Goal: Task Accomplishment & Management: Manage account settings

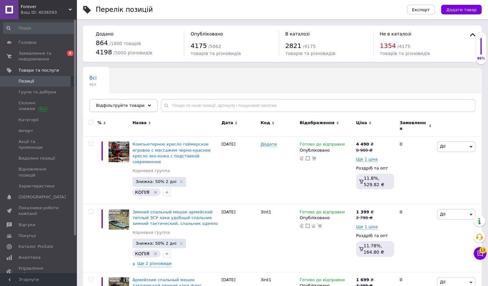
click at [142, 104] on div "Відфільтруйте товари" at bounding box center [123, 105] width 68 height 13
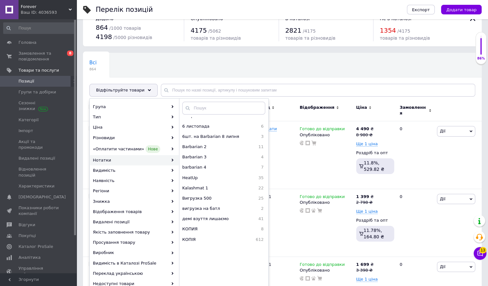
scroll to position [190, 0]
click at [223, 219] on span "демі взуття лишаємо" at bounding box center [216, 220] width 69 height 6
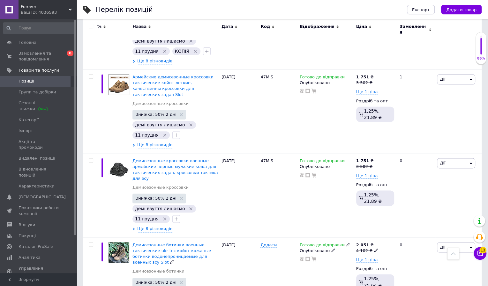
scroll to position [2581, 0]
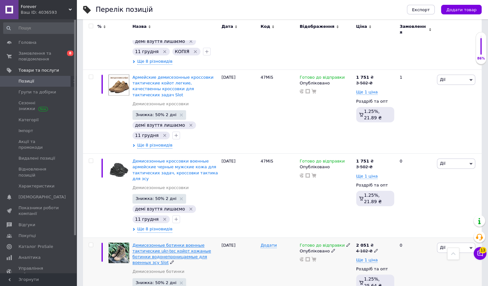
click at [166, 242] on span "Демисезонные ботинки военные тактические ukr-tec койот кожаные ботинки водонепр…" at bounding box center [172, 253] width 79 height 22
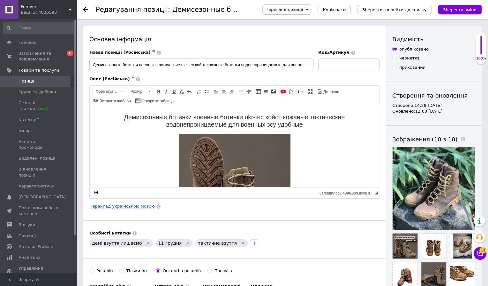
click at [303, 11] on span "Перегляд позиції" at bounding box center [284, 9] width 38 height 5
click at [299, 32] on li "Зберегти та переглянути на маркетплейсі" at bounding box center [313, 30] width 100 height 9
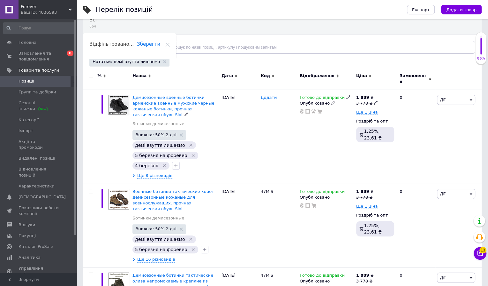
scroll to position [58, 0]
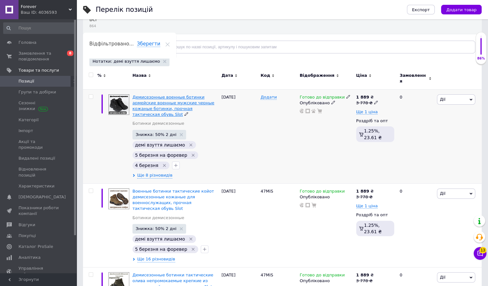
click at [164, 97] on span "Демисезонные военные ботинки армейские военные мужские черные кожаные ботинки, …" at bounding box center [174, 106] width 82 height 22
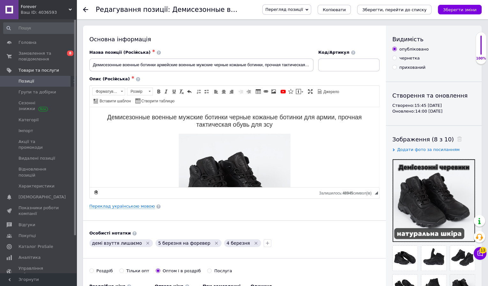
click at [299, 12] on span "Перегляд позиції" at bounding box center [284, 9] width 38 height 5
click at [296, 29] on li "Зберегти та переглянути на маркетплейсі" at bounding box center [313, 30] width 100 height 9
click at [42, 84] on span "Позиції" at bounding box center [39, 81] width 41 height 6
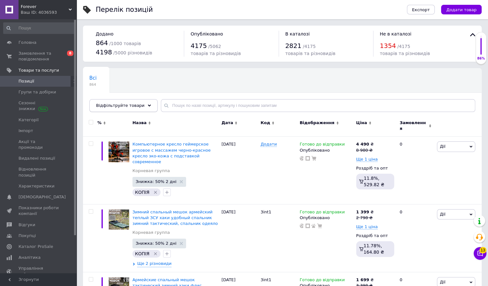
click at [142, 106] on div "Відфільтруйте товари" at bounding box center [123, 105] width 68 height 13
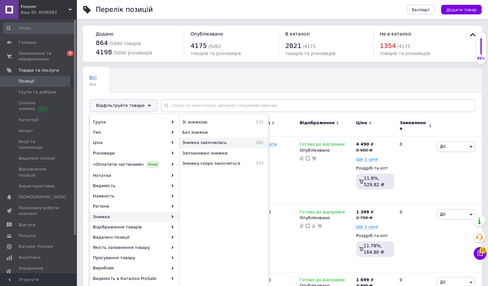
click at [213, 143] on span "Знижка закінчилась" at bounding box center [214, 143] width 65 height 6
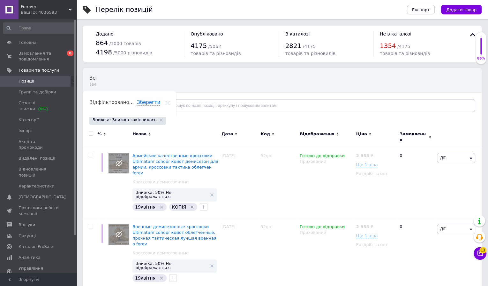
click at [134, 108] on div "Відфільтруйте товари" at bounding box center [123, 105] width 68 height 13
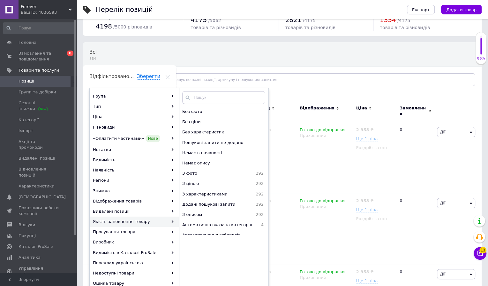
scroll to position [21, 0]
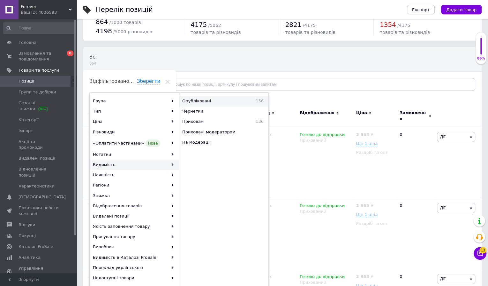
click at [212, 100] on span "Опубліковані" at bounding box center [211, 101] width 59 height 6
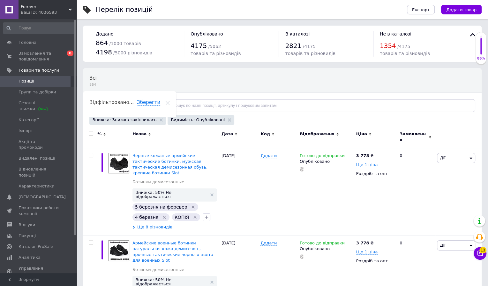
click at [91, 131] on input "checkbox" at bounding box center [91, 133] width 4 height 4
checkbox input "true"
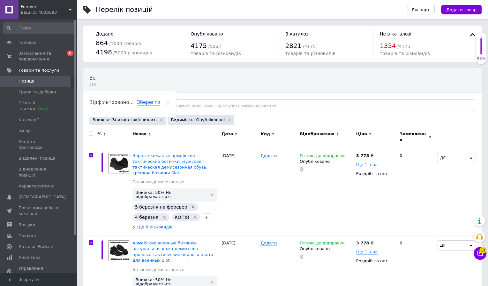
checkbox input "true"
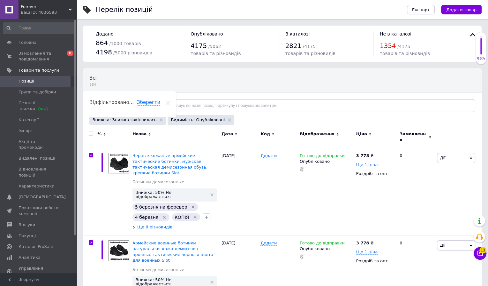
checkbox input "true"
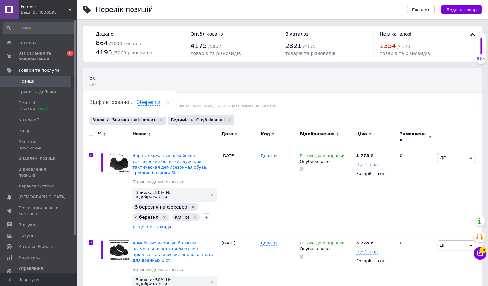
checkbox input "true"
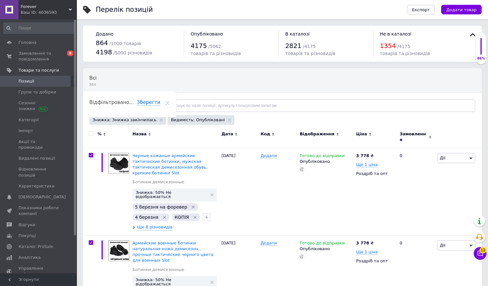
checkbox input "true"
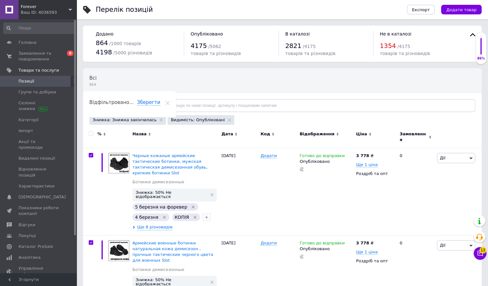
checkbox input "true"
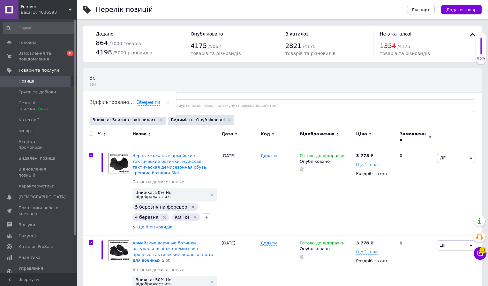
checkbox input "true"
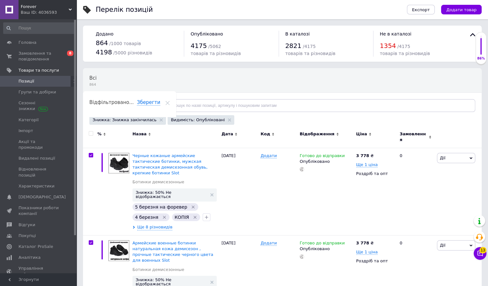
checkbox input "true"
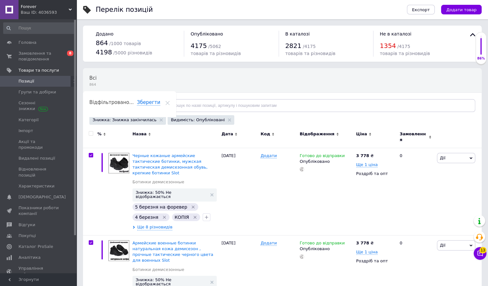
checkbox input "true"
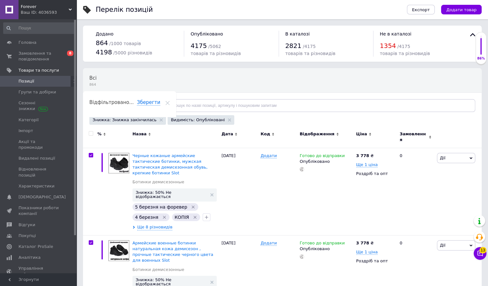
checkbox input "true"
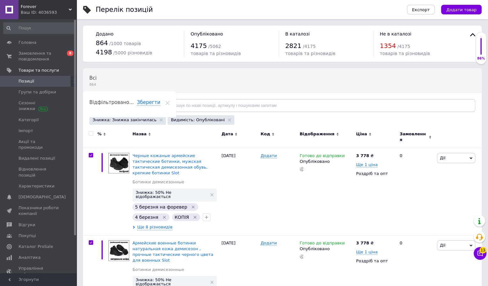
checkbox input "true"
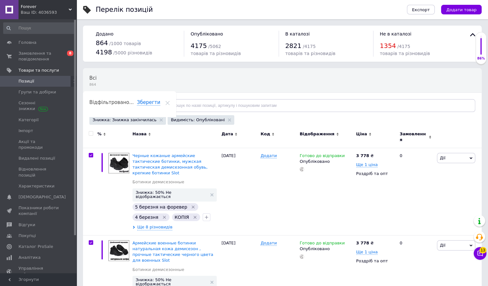
checkbox input "true"
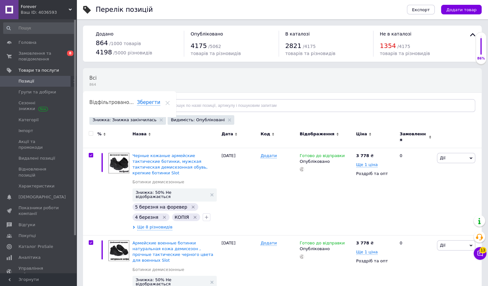
checkbox input "true"
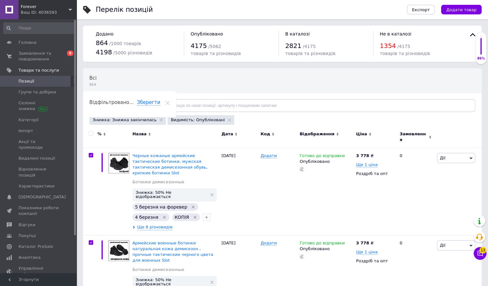
checkbox input "true"
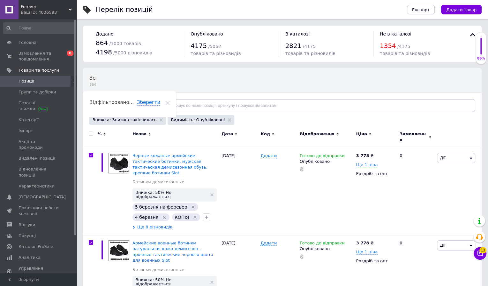
checkbox input "true"
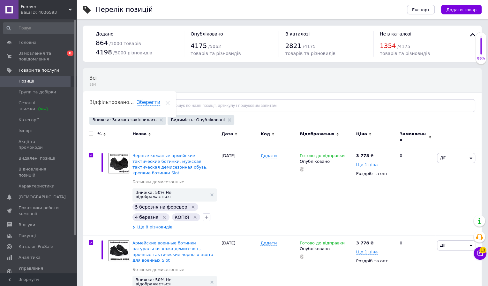
checkbox input "true"
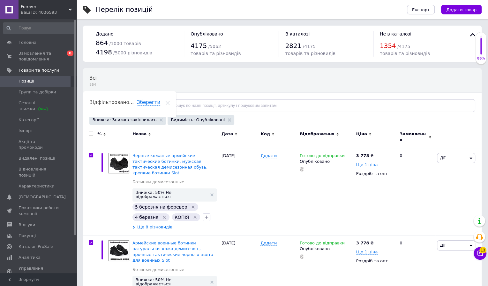
checkbox input "true"
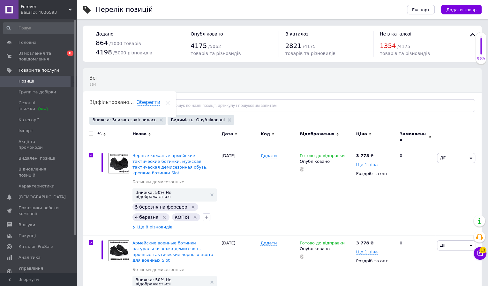
checkbox input "true"
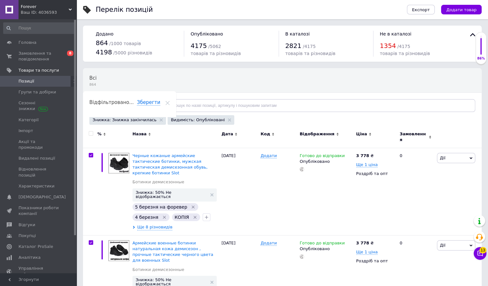
checkbox input "true"
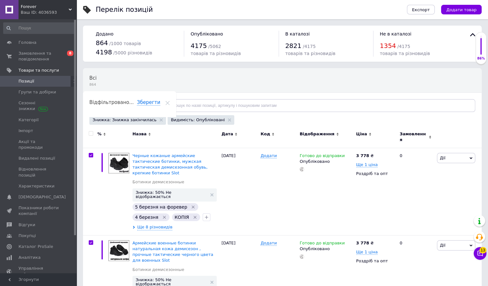
checkbox input "true"
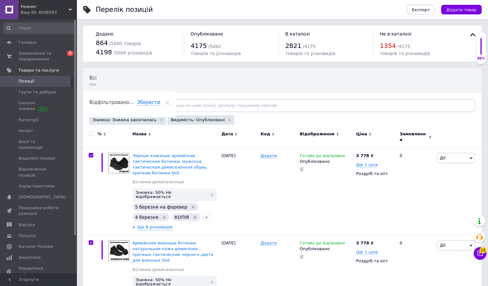
checkbox input "true"
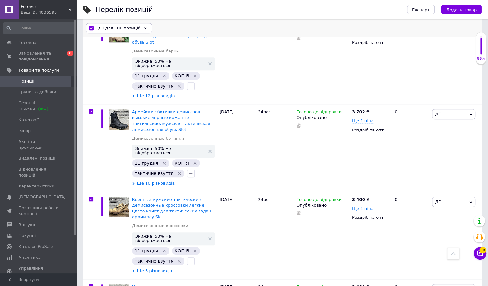
scroll to position [8218, 0]
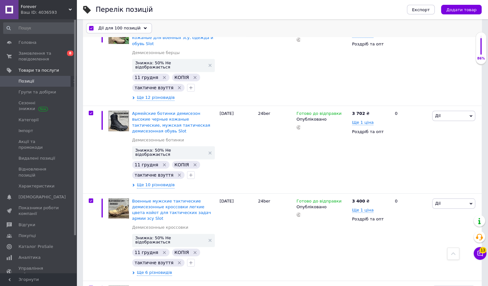
click at [123, 27] on span "Дії для 100 позицій" at bounding box center [119, 28] width 42 height 6
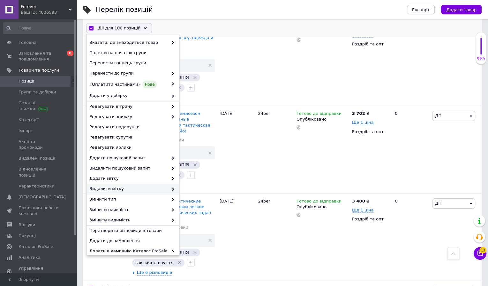
scroll to position [25, 0]
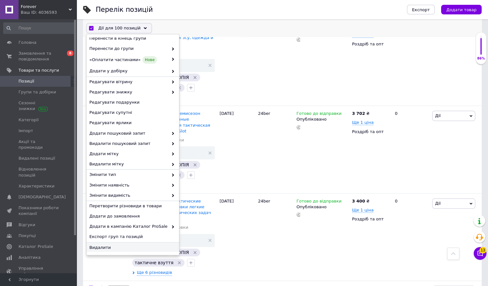
click at [109, 244] on span "Видалити" at bounding box center [131, 247] width 85 height 6
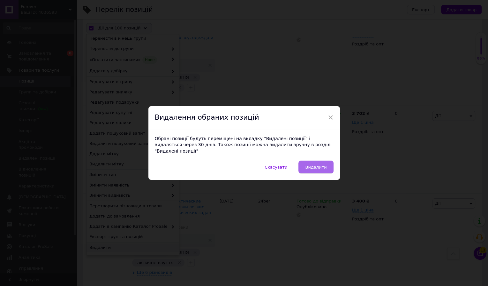
click at [313, 161] on button "Видалити" at bounding box center [316, 166] width 35 height 13
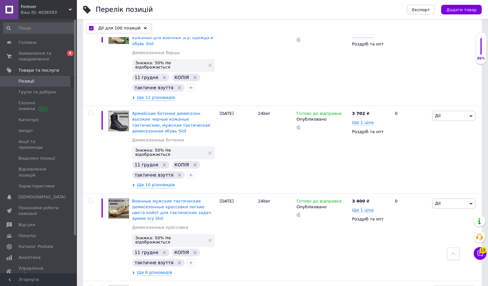
checkbox input "false"
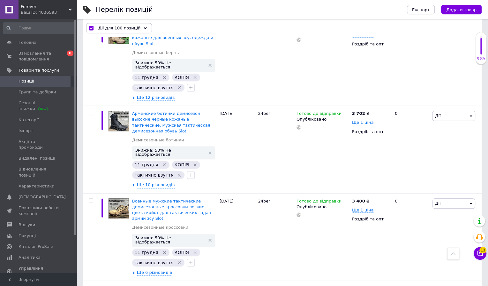
checkbox input "false"
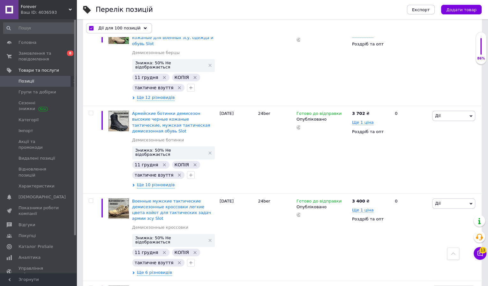
checkbox input "false"
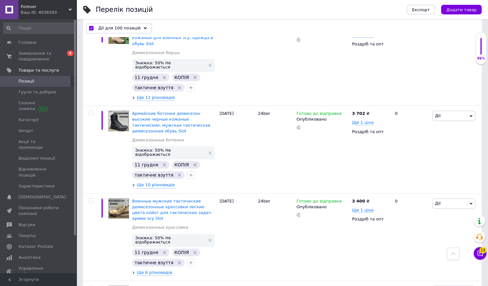
checkbox input "false"
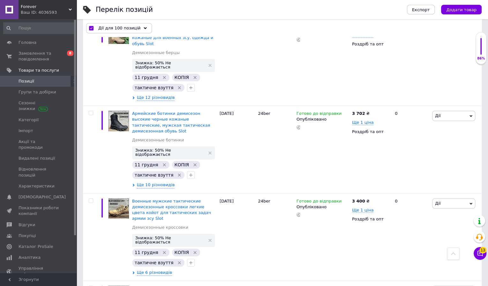
checkbox input "false"
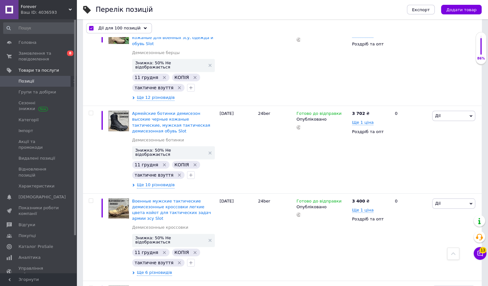
checkbox input "false"
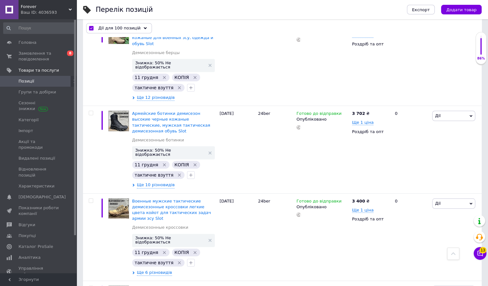
checkbox input "false"
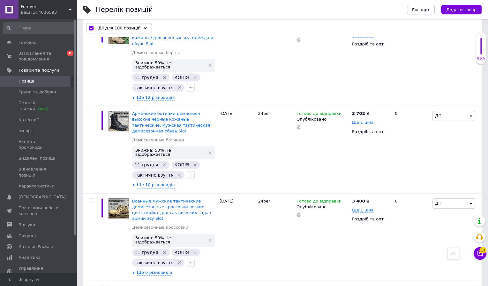
checkbox input "false"
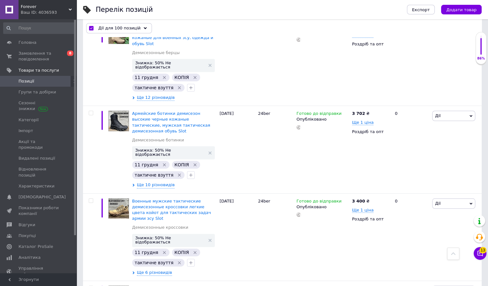
checkbox input "false"
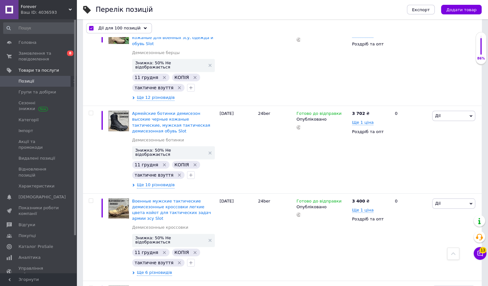
checkbox input "false"
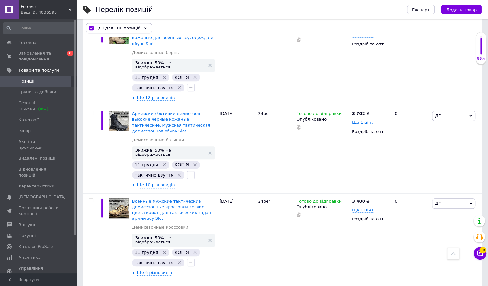
checkbox input "false"
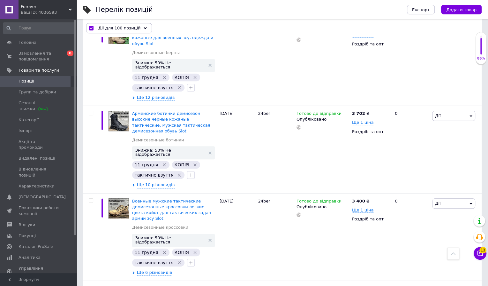
checkbox input "false"
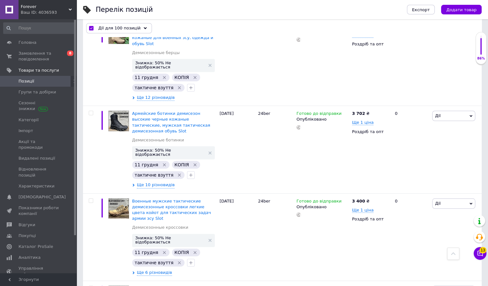
checkbox input "false"
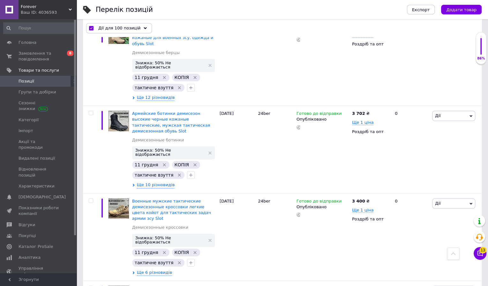
checkbox input "false"
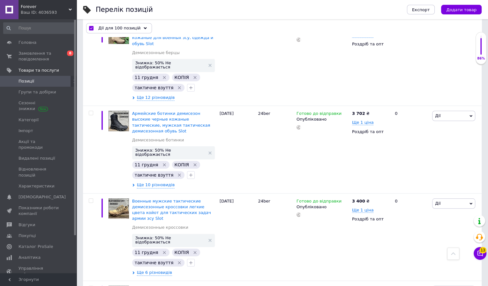
checkbox input "false"
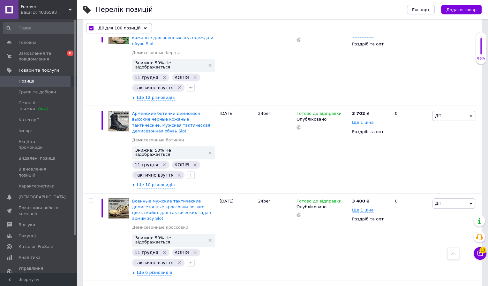
checkbox input "false"
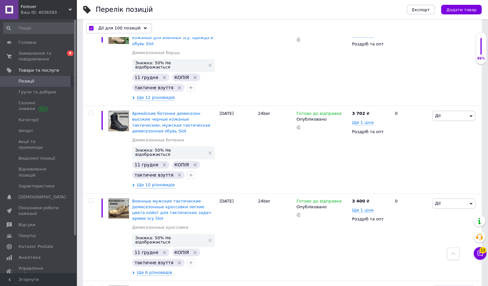
checkbox input "false"
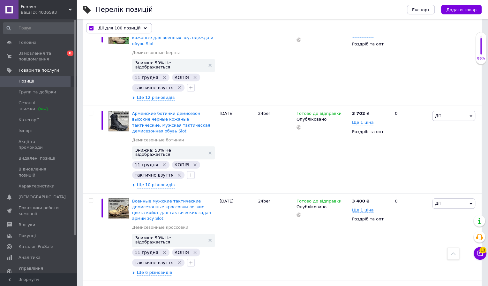
checkbox input "false"
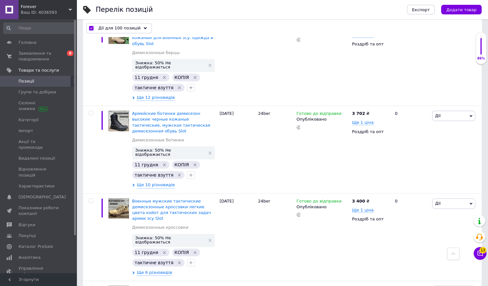
checkbox input "false"
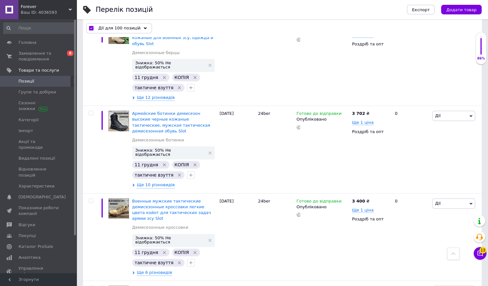
checkbox input "false"
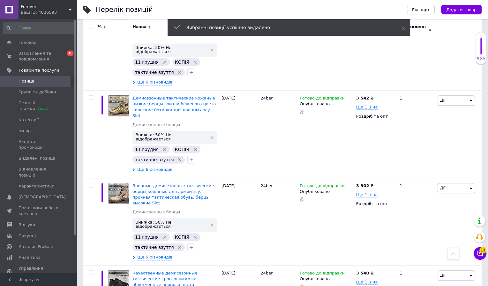
scroll to position [4254, 0]
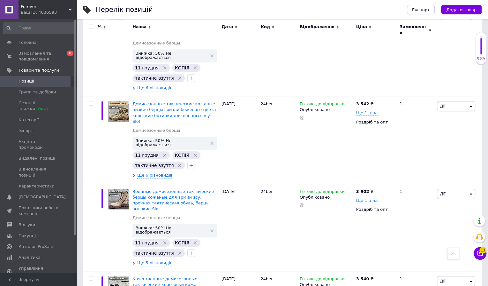
click at [92, 24] on input "checkbox" at bounding box center [91, 26] width 4 height 4
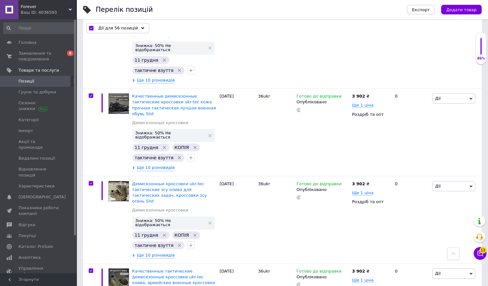
scroll to position [3909, 0]
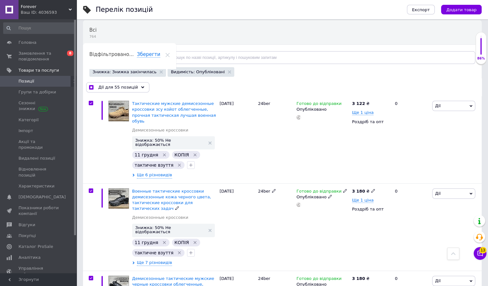
scroll to position [0, 0]
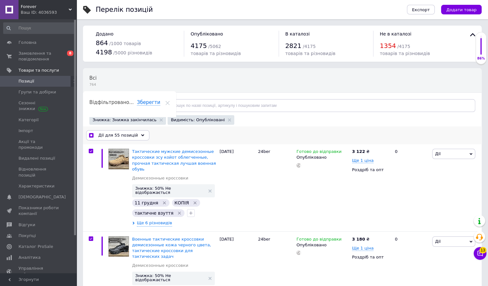
click at [141, 134] on icon at bounding box center [142, 135] width 3 height 3
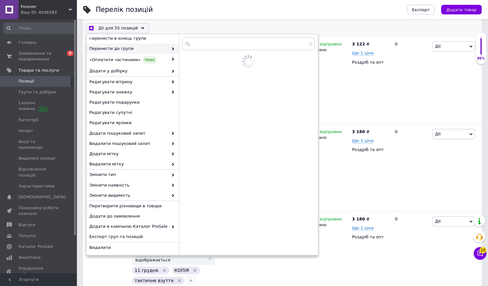
scroll to position [116, 0]
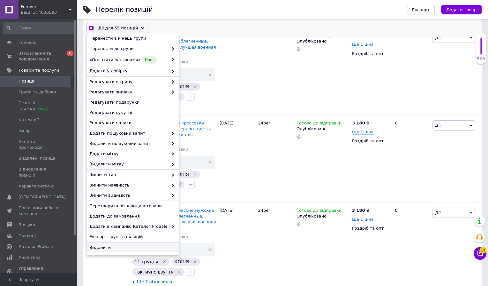
click at [107, 248] on span "Видалити" at bounding box center [131, 247] width 85 height 6
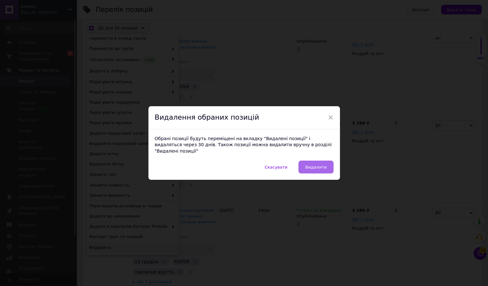
click at [323, 165] on span "Видалити" at bounding box center [315, 167] width 21 height 5
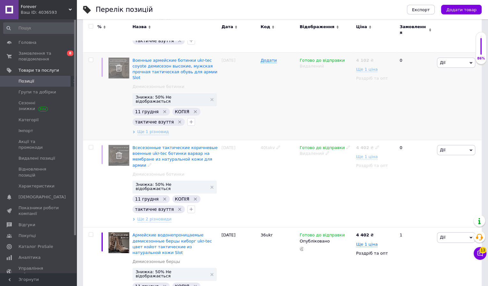
scroll to position [186, 0]
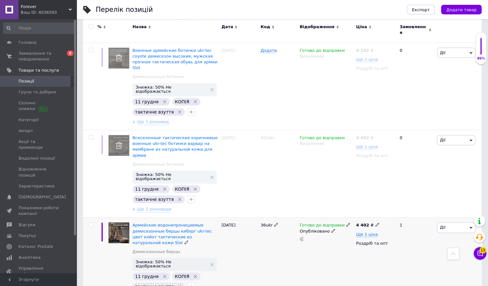
click at [90, 222] on input "checkbox" at bounding box center [91, 224] width 4 height 4
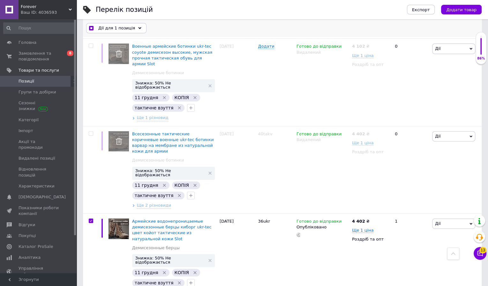
click at [133, 28] on div "Дії для 1 позиція" at bounding box center [116, 28] width 60 height 10
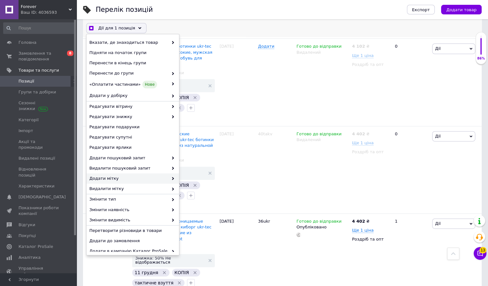
scroll to position [25, 0]
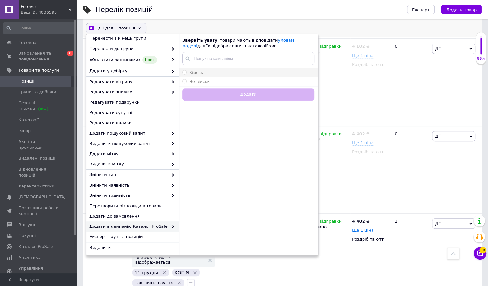
click at [220, 74] on div "Військ" at bounding box center [248, 73] width 132 height 6
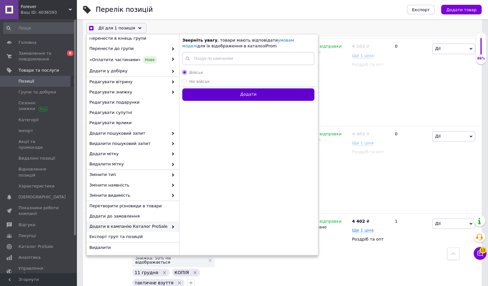
click at [219, 93] on button "Додати" at bounding box center [248, 94] width 132 height 12
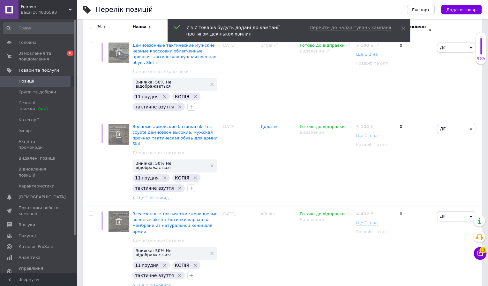
scroll to position [113, 0]
